Goal: Navigation & Orientation: Find specific page/section

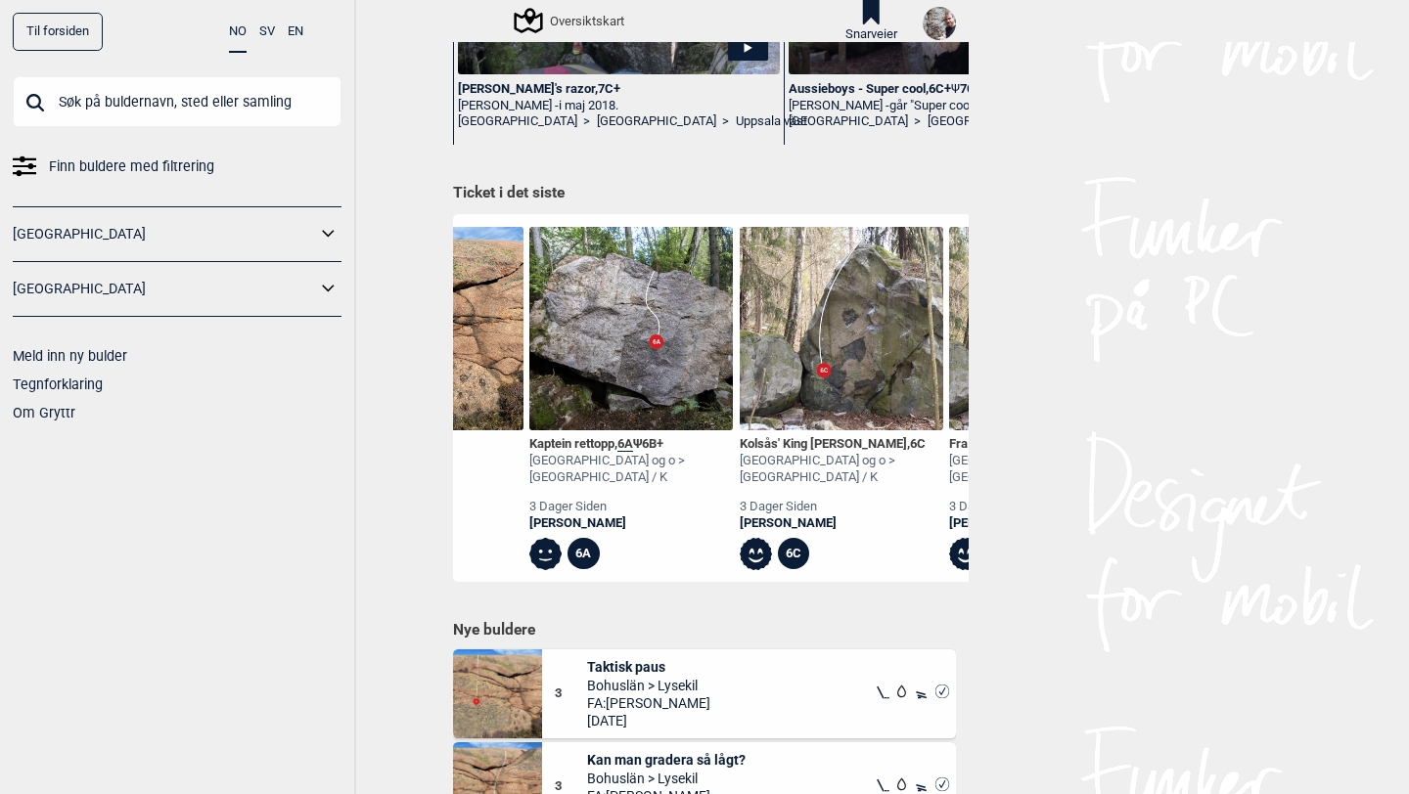
scroll to position [0, 4981]
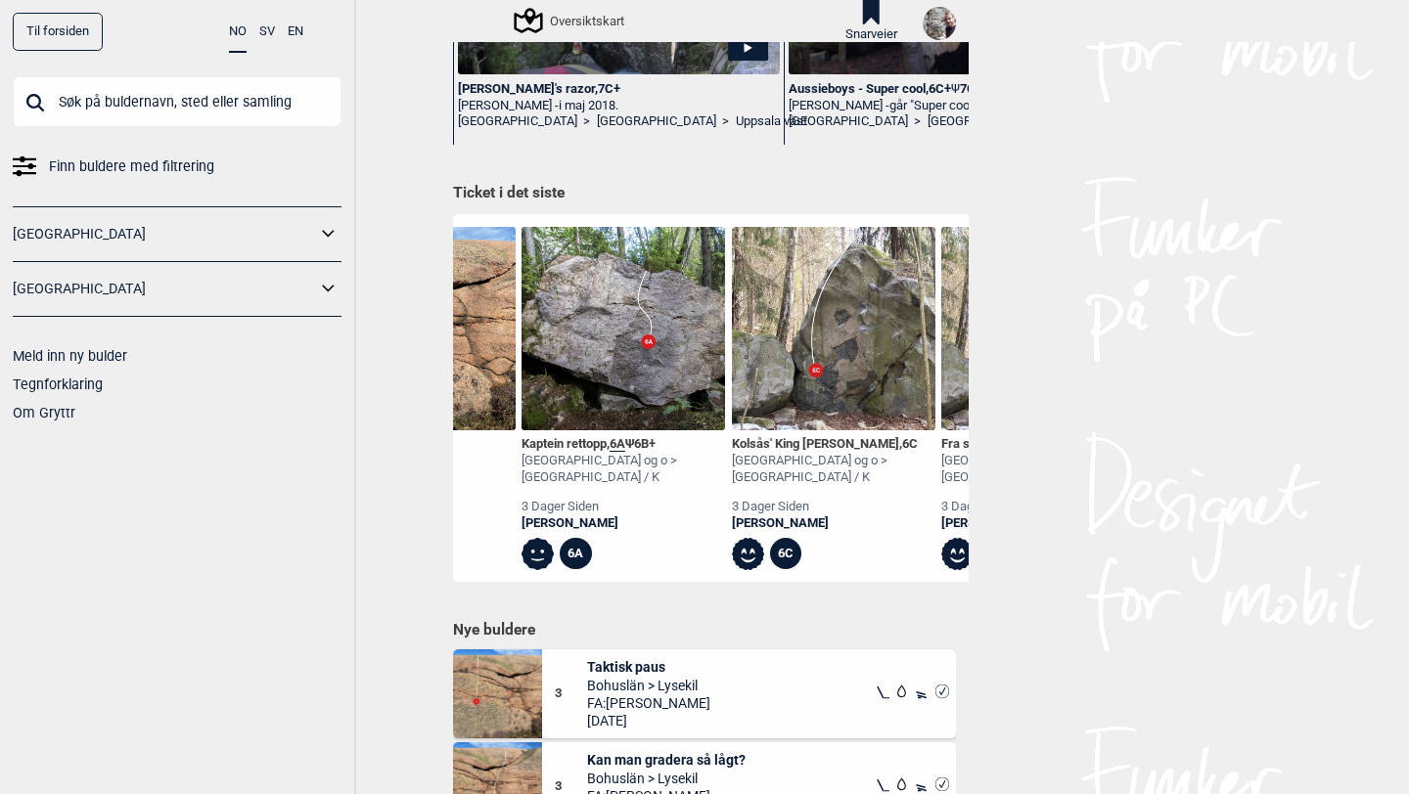
click at [858, 385] on img at bounding box center [834, 329] width 204 height 204
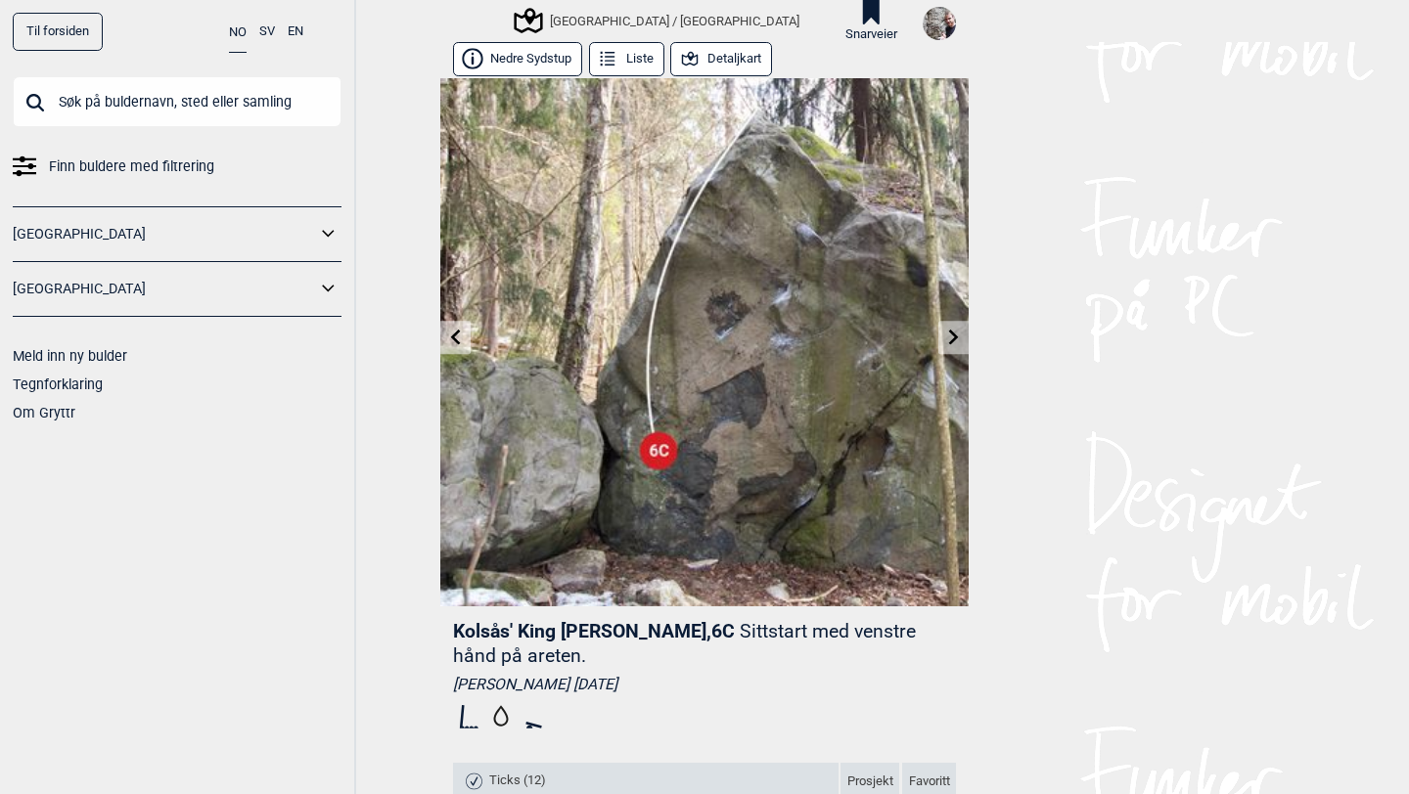
click at [959, 337] on icon at bounding box center [954, 338] width 16 height 16
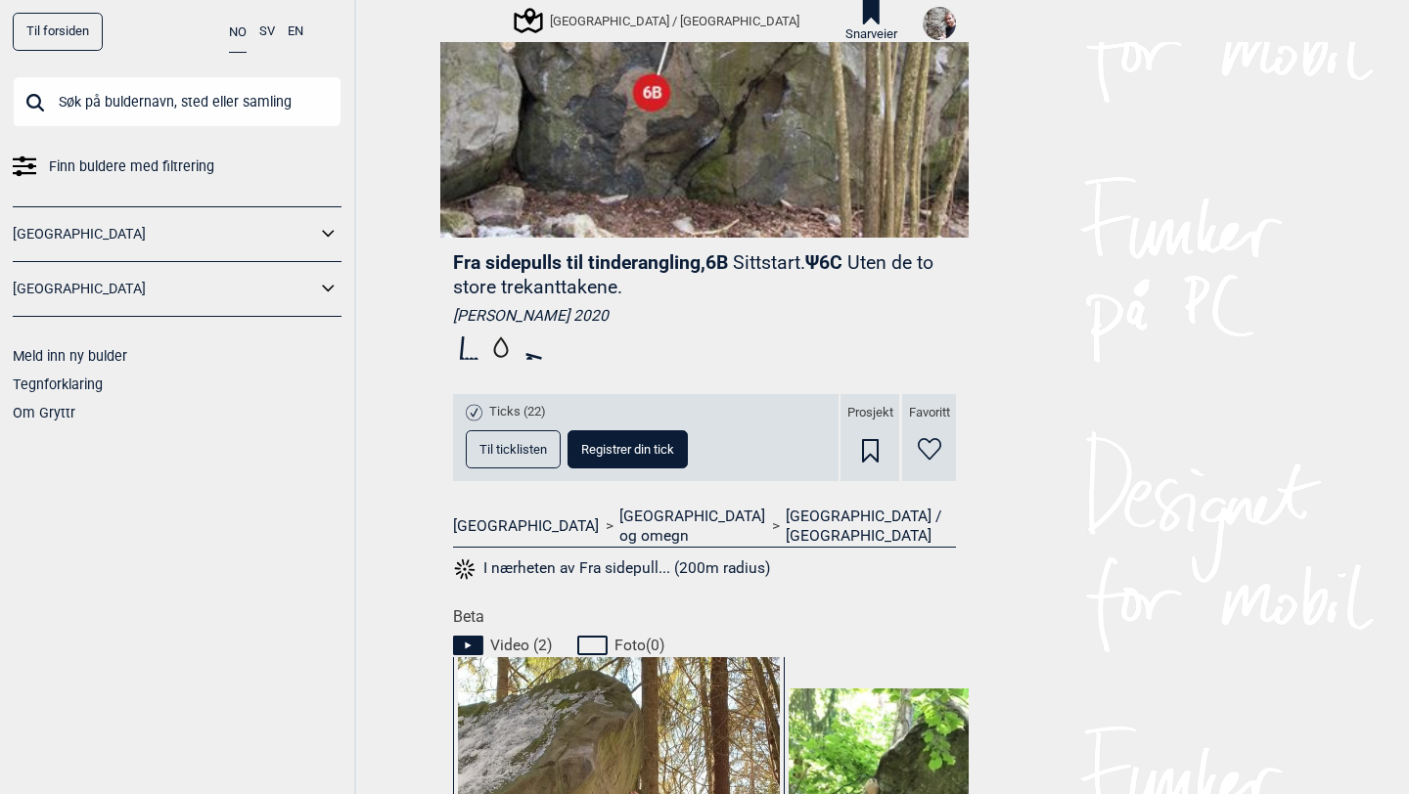
scroll to position [393, 0]
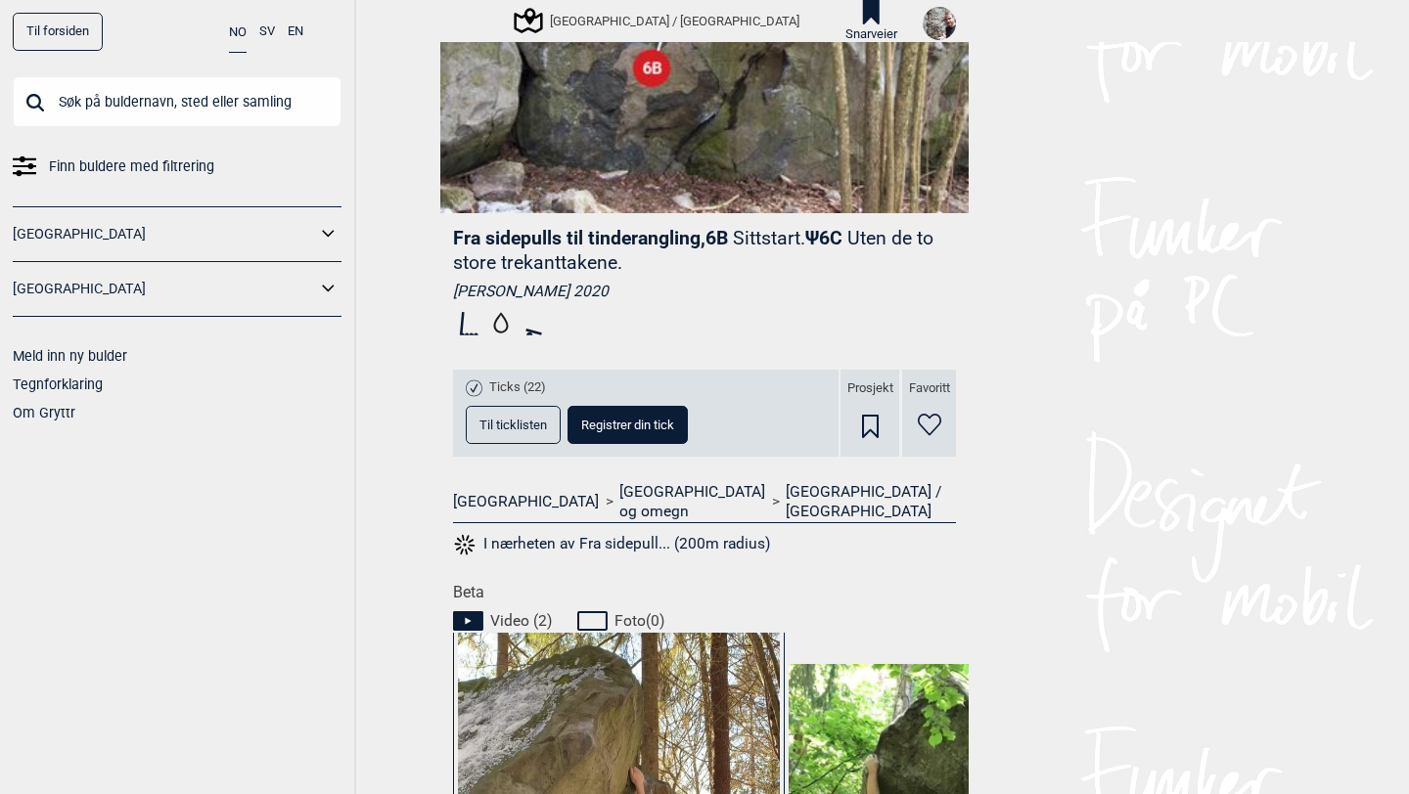
click at [529, 428] on span "Til ticklisten" at bounding box center [513, 425] width 68 height 13
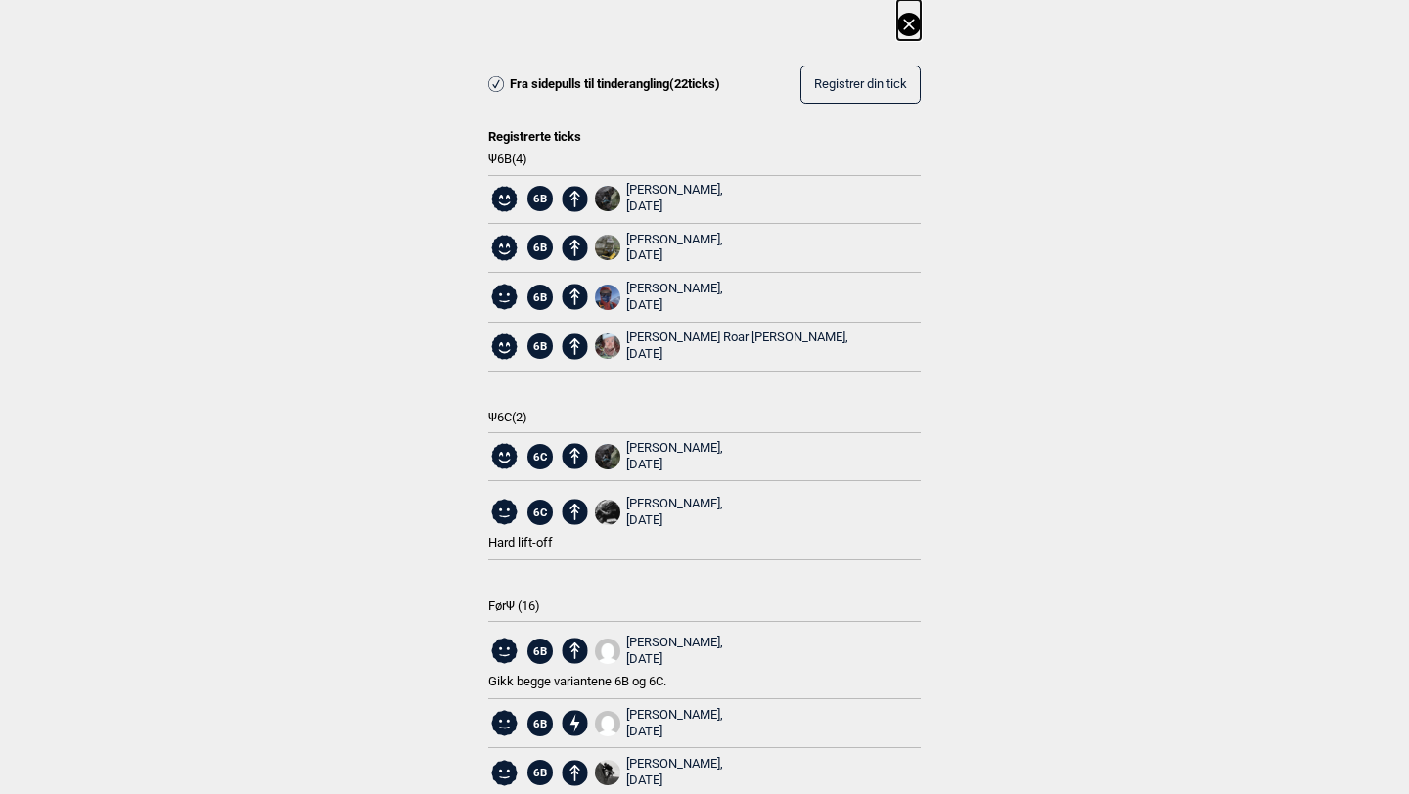
click at [909, 24] on icon at bounding box center [908, 24] width 11 height 11
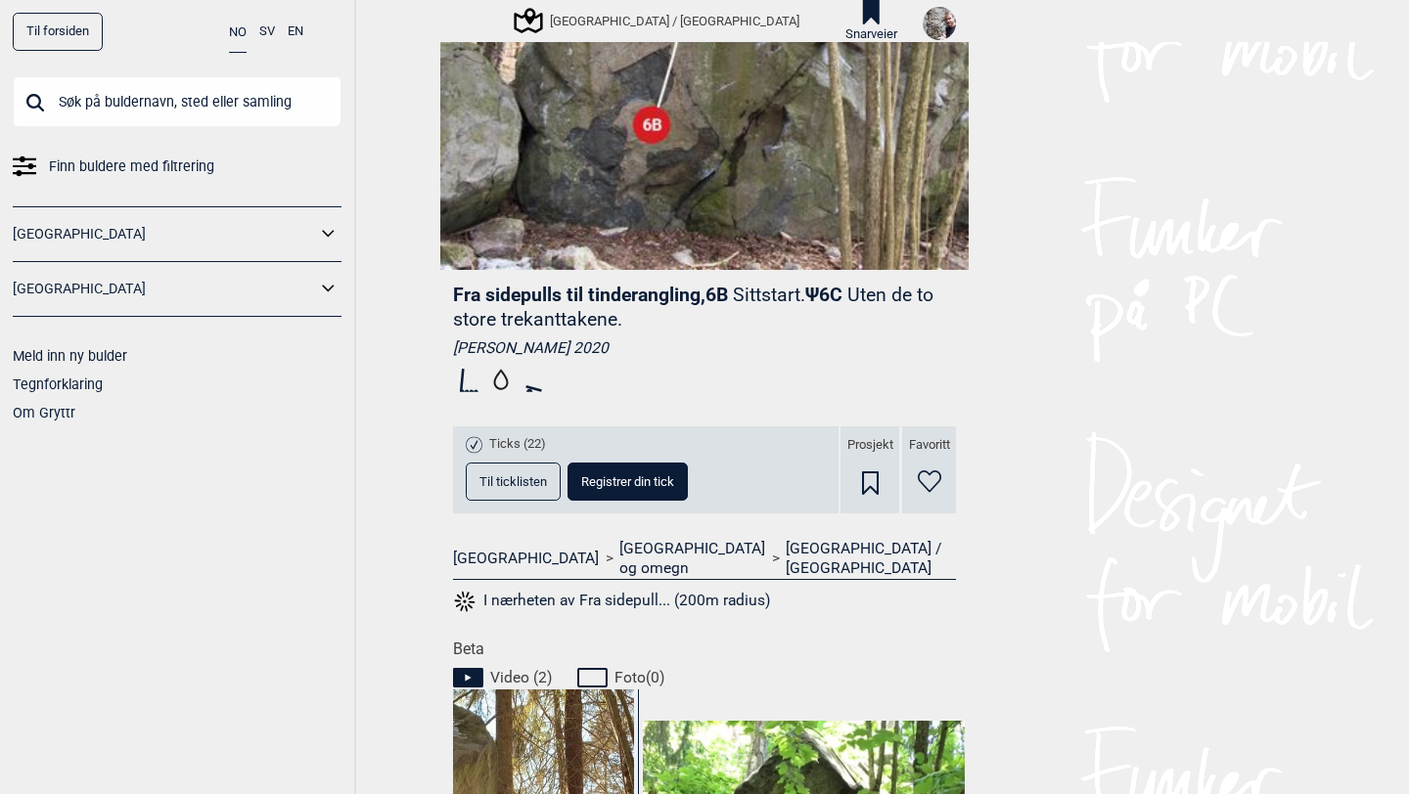
scroll to position [303, 0]
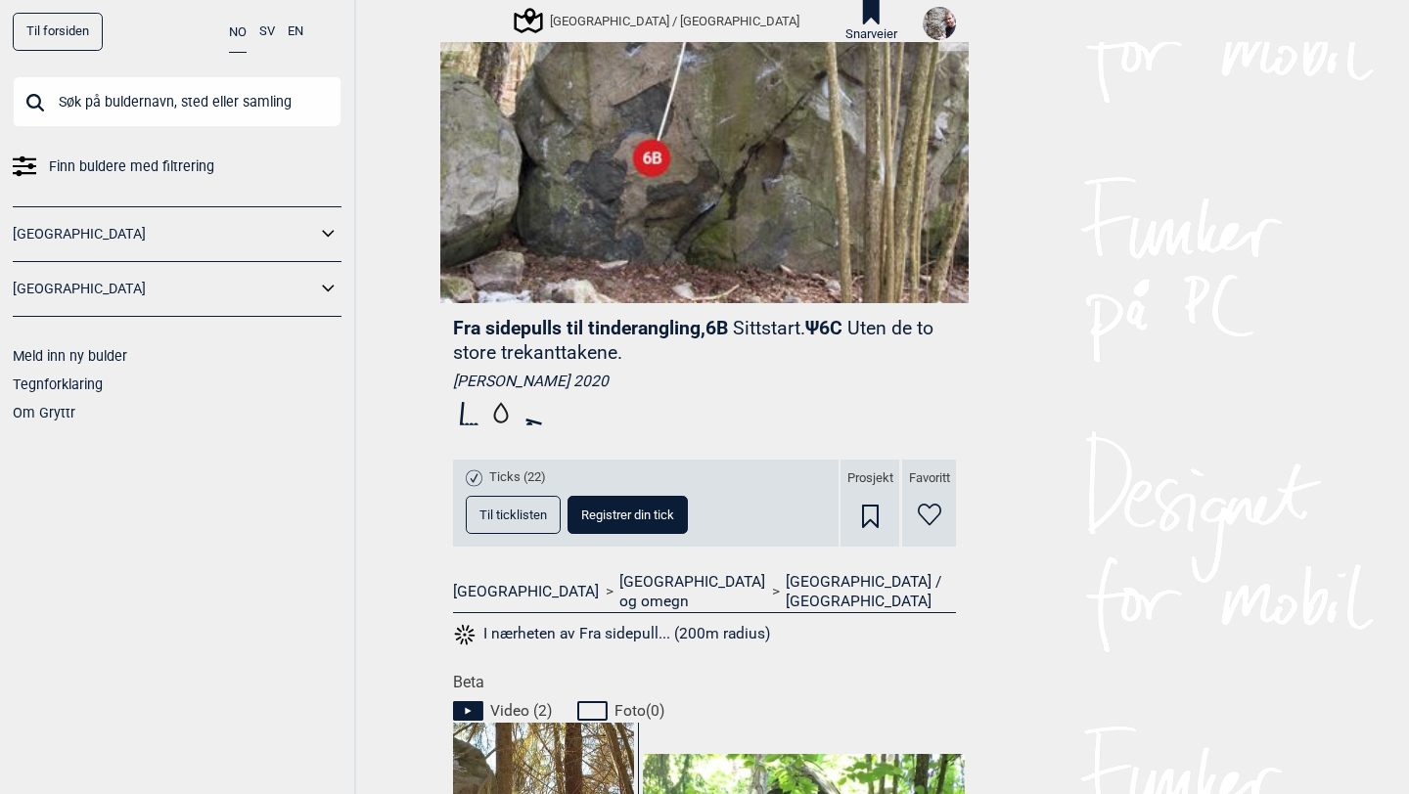
click at [786, 580] on link "[GEOGRAPHIC_DATA] / [GEOGRAPHIC_DATA]" at bounding box center [871, 592] width 170 height 40
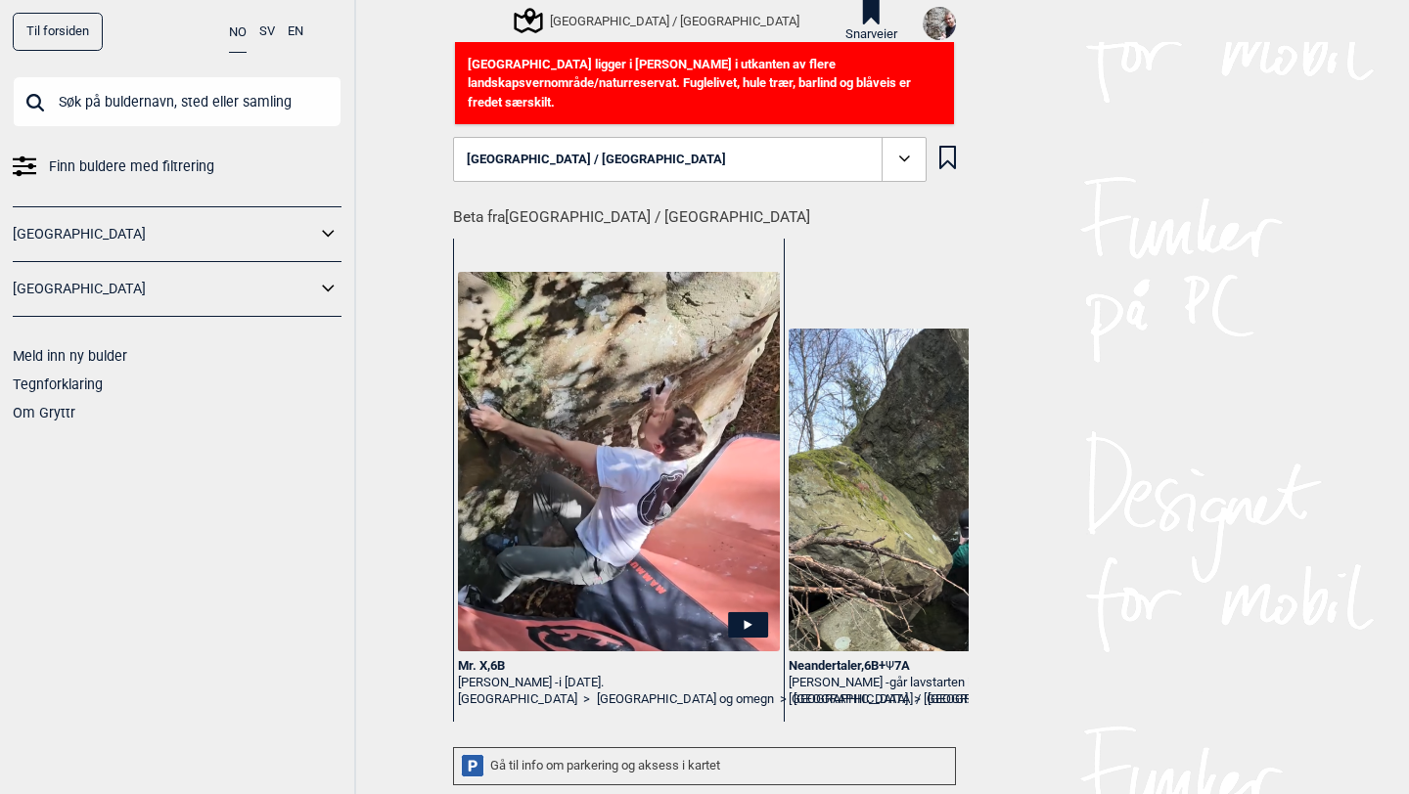
click at [572, 23] on div "[GEOGRAPHIC_DATA] / [GEOGRAPHIC_DATA]" at bounding box center [658, 20] width 283 height 23
